Goal: Transaction & Acquisition: Book appointment/travel/reservation

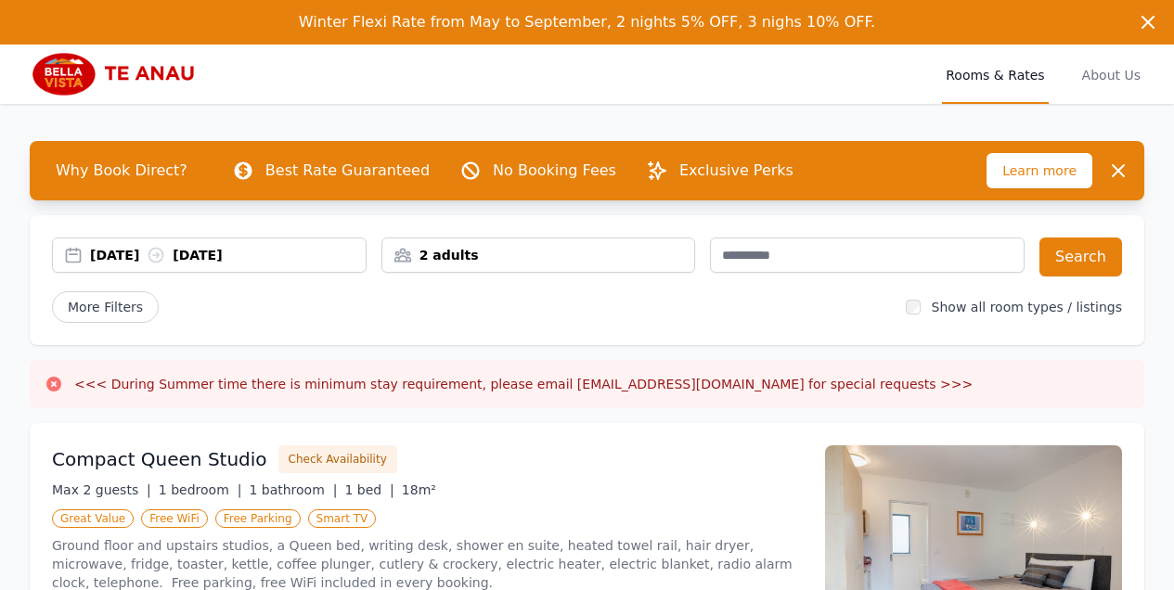
click at [497, 251] on div "2 adults" at bounding box center [538, 255] width 313 height 19
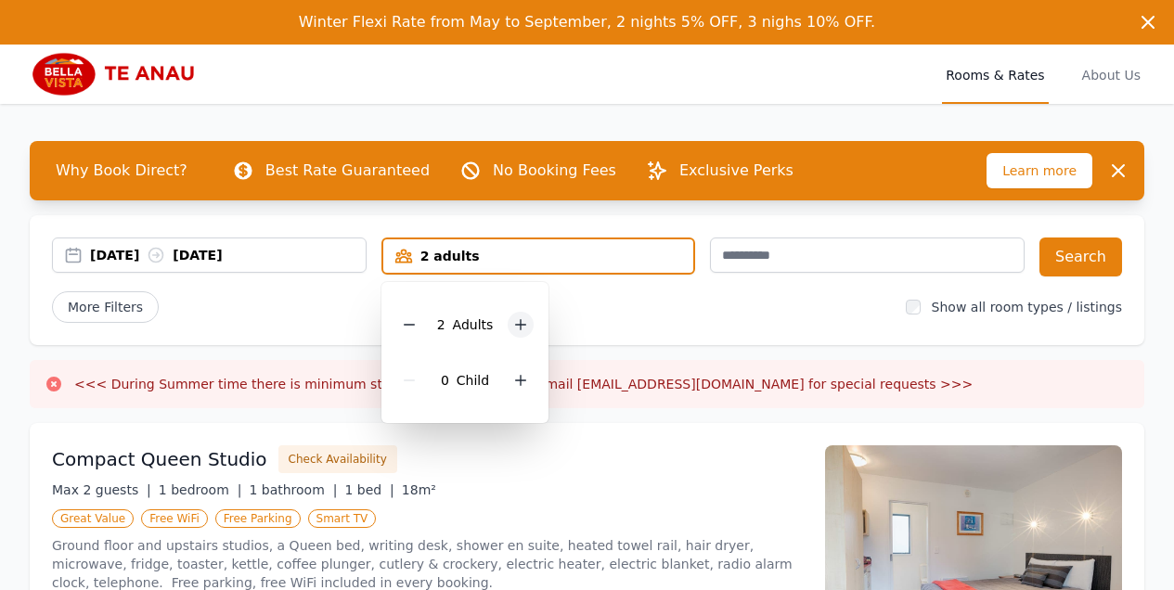
click at [522, 327] on icon at bounding box center [520, 324] width 15 height 15
click at [1074, 265] on button "Search" at bounding box center [1080, 257] width 83 height 39
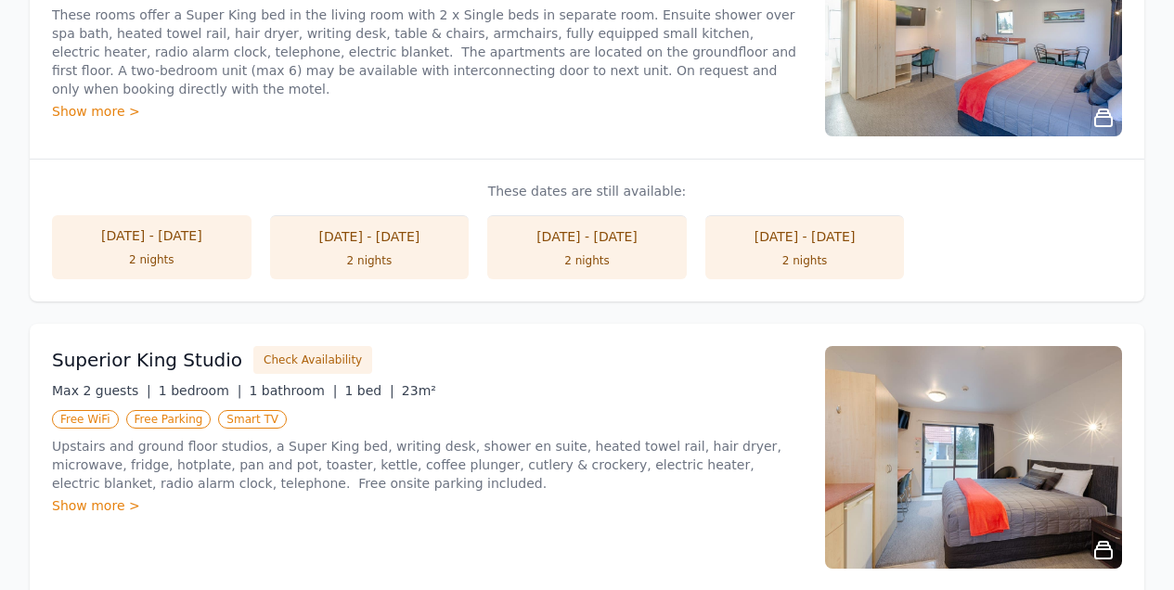
scroll to position [733, 0]
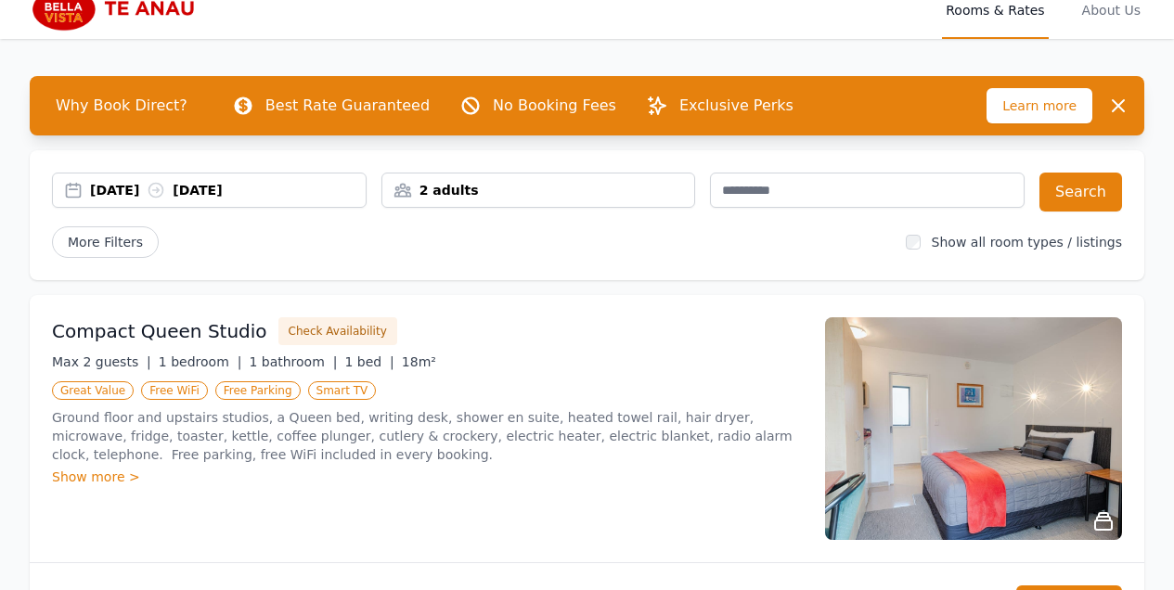
scroll to position [34, 0]
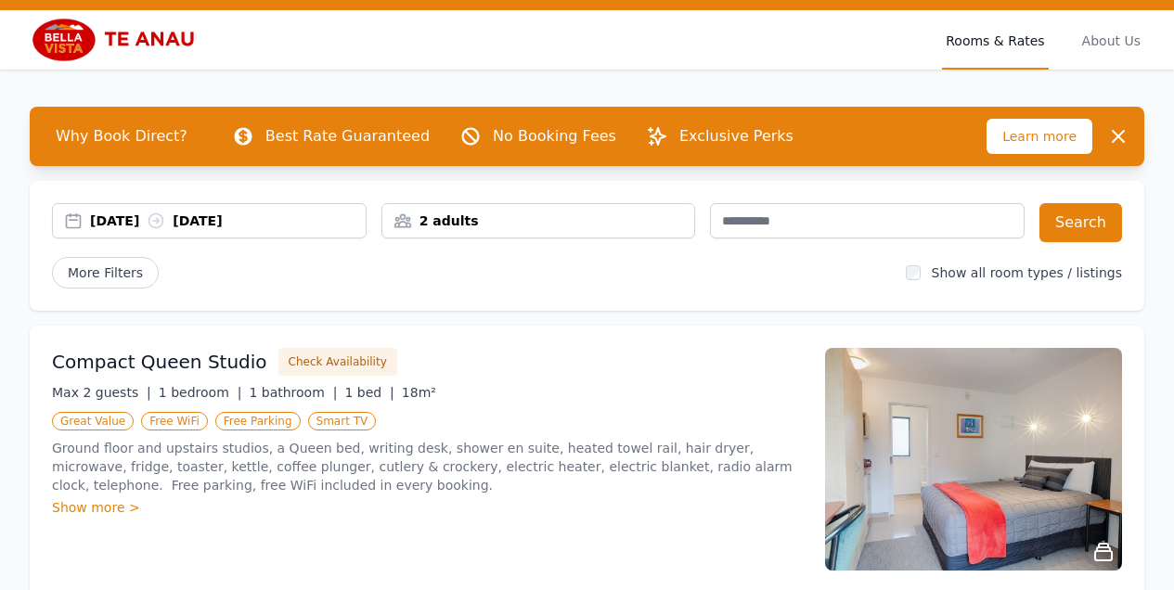
click at [496, 225] on div "2 adults" at bounding box center [538, 221] width 313 height 19
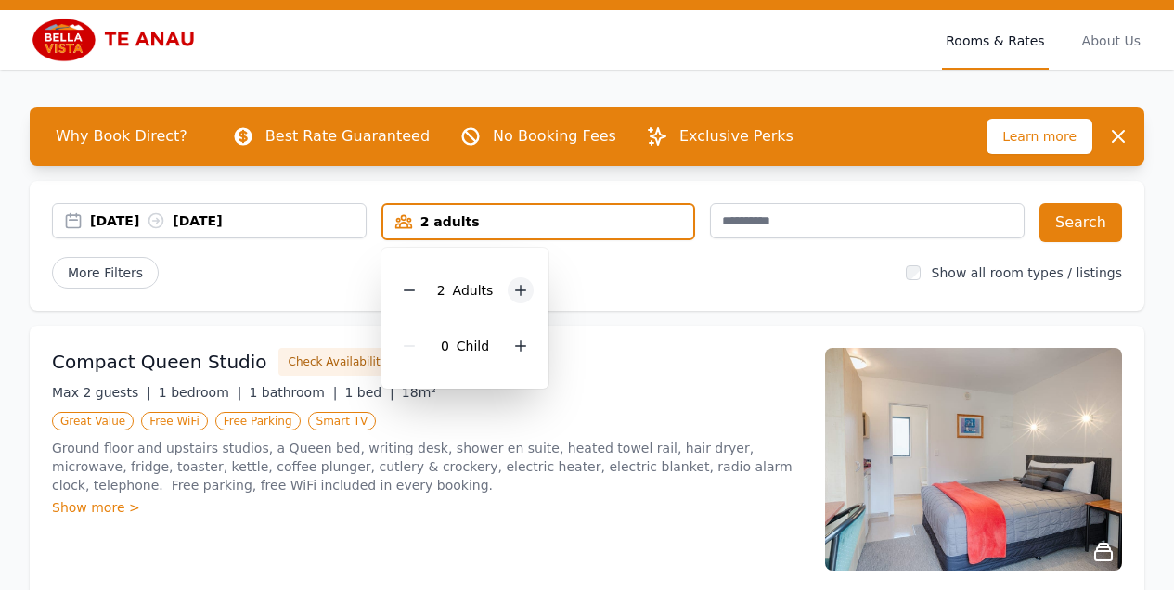
click at [524, 291] on icon at bounding box center [520, 290] width 15 height 15
click at [1072, 223] on button "Search" at bounding box center [1080, 222] width 83 height 39
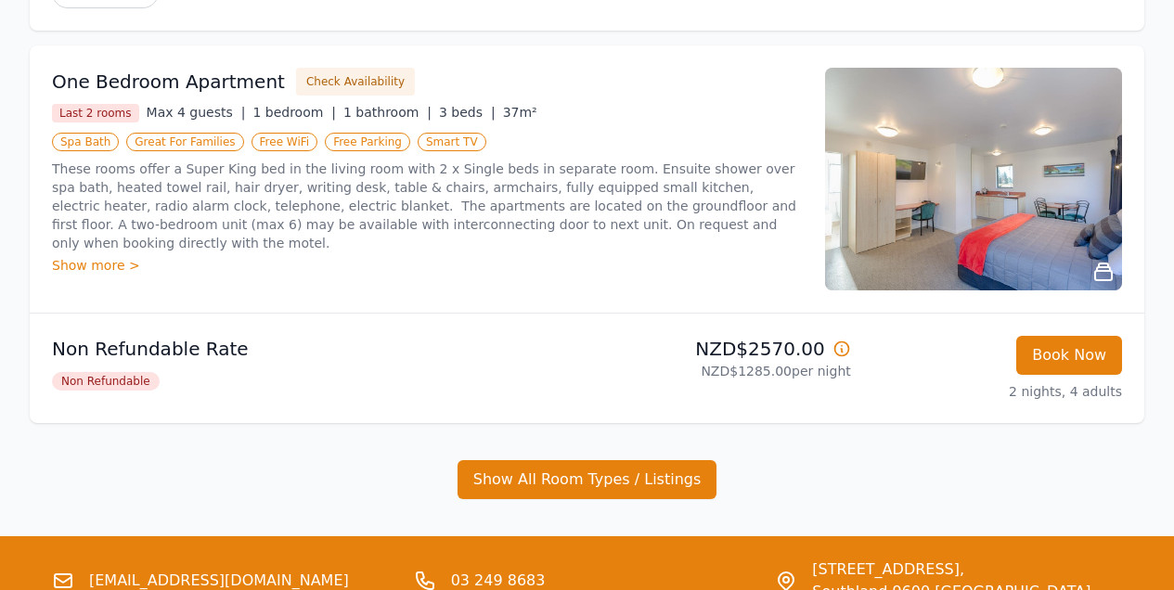
scroll to position [424, 0]
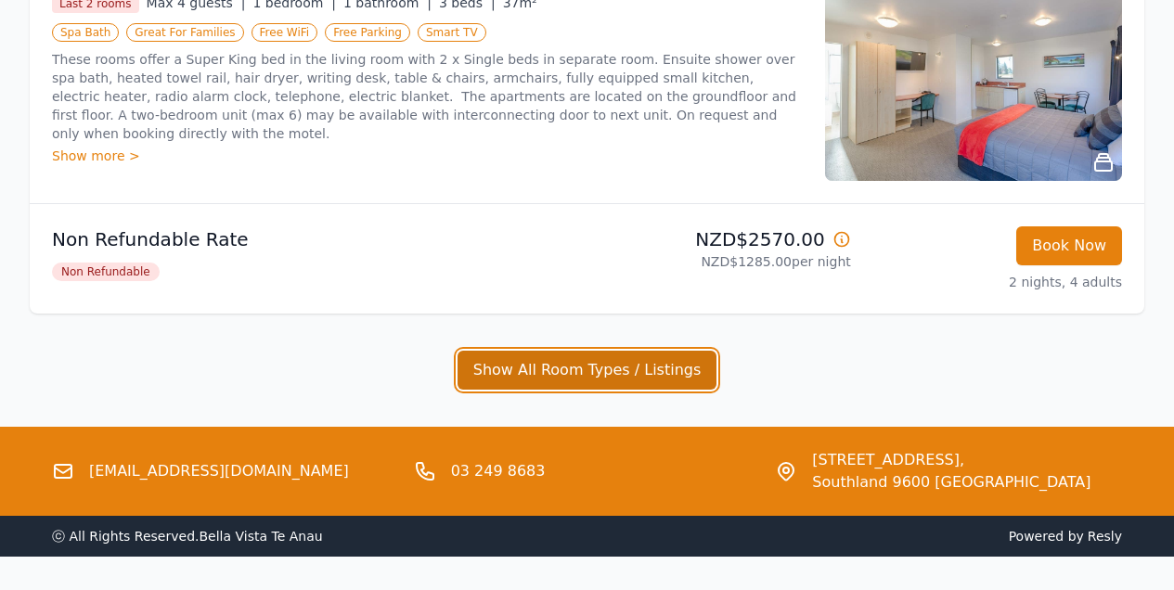
click at [569, 379] on button "Show All Room Types / Listings" at bounding box center [588, 370] width 260 height 39
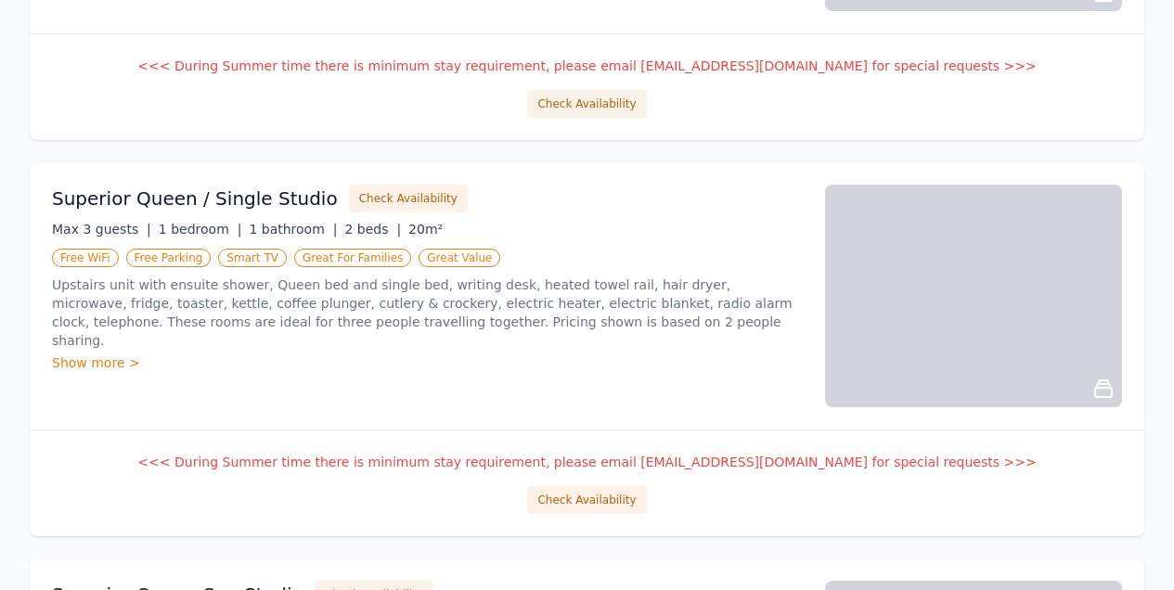
scroll to position [239, 0]
